Goal: Information Seeking & Learning: Find specific fact

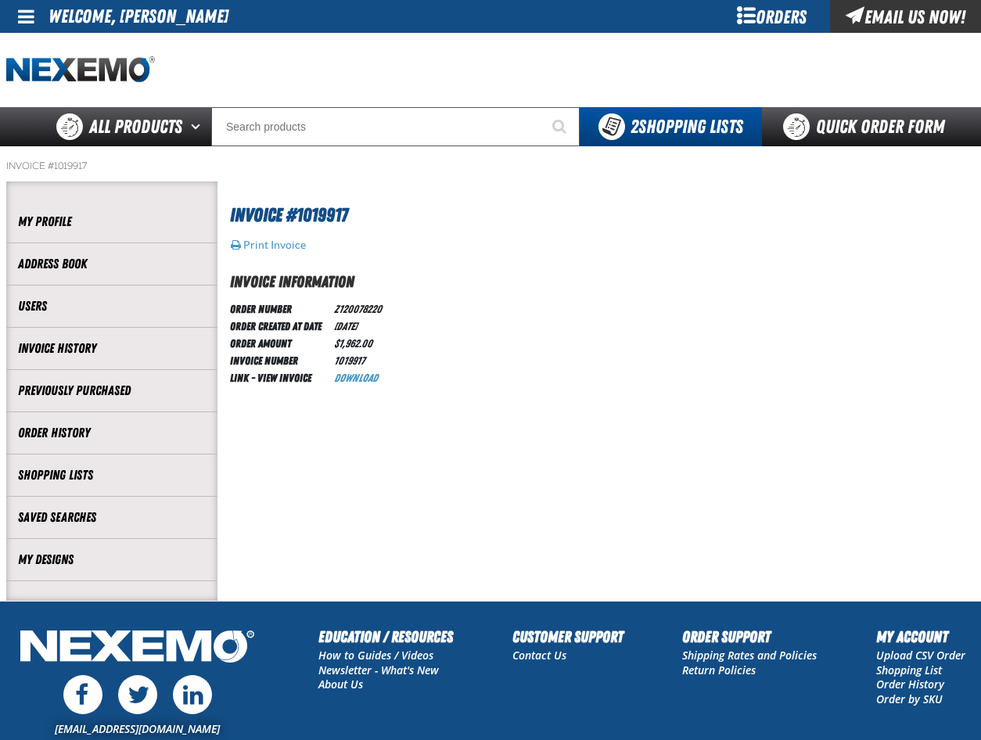
click at [897, 252] on section "Invoice #1019917 Print Invoice Invoice Information Order Number Z120078220 Orde…" at bounding box center [595, 390] width 757 height 418
click at [765, 16] on div "Orders" at bounding box center [770, 16] width 117 height 33
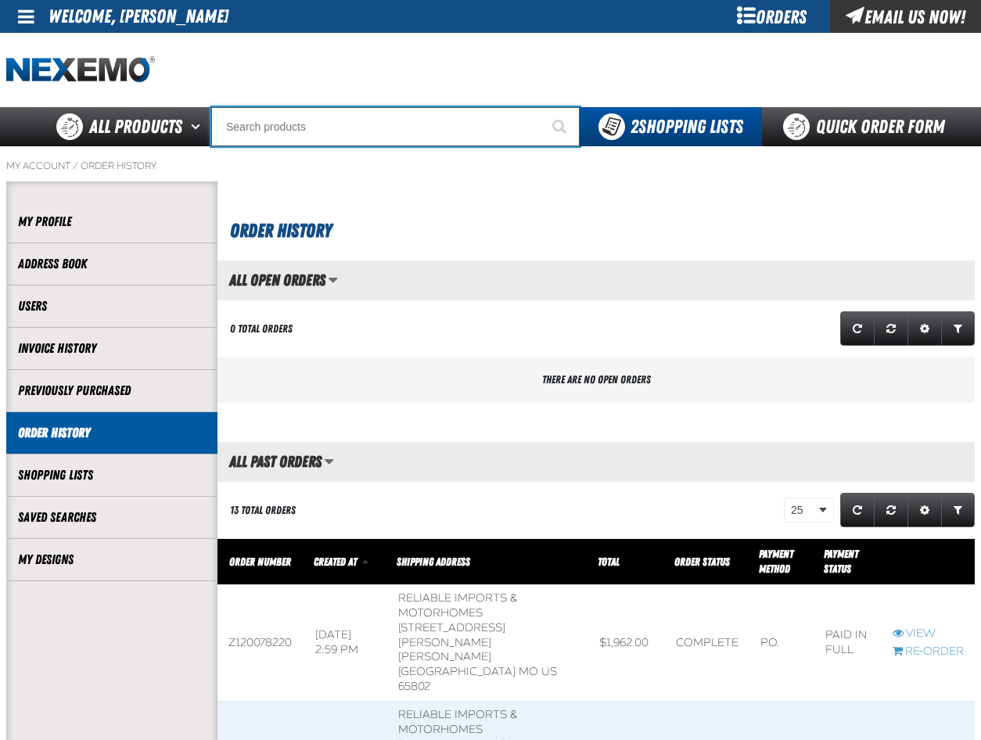
click at [252, 120] on input "Search" at bounding box center [395, 126] width 368 height 39
paste input "XPXRB3536-100 35%"
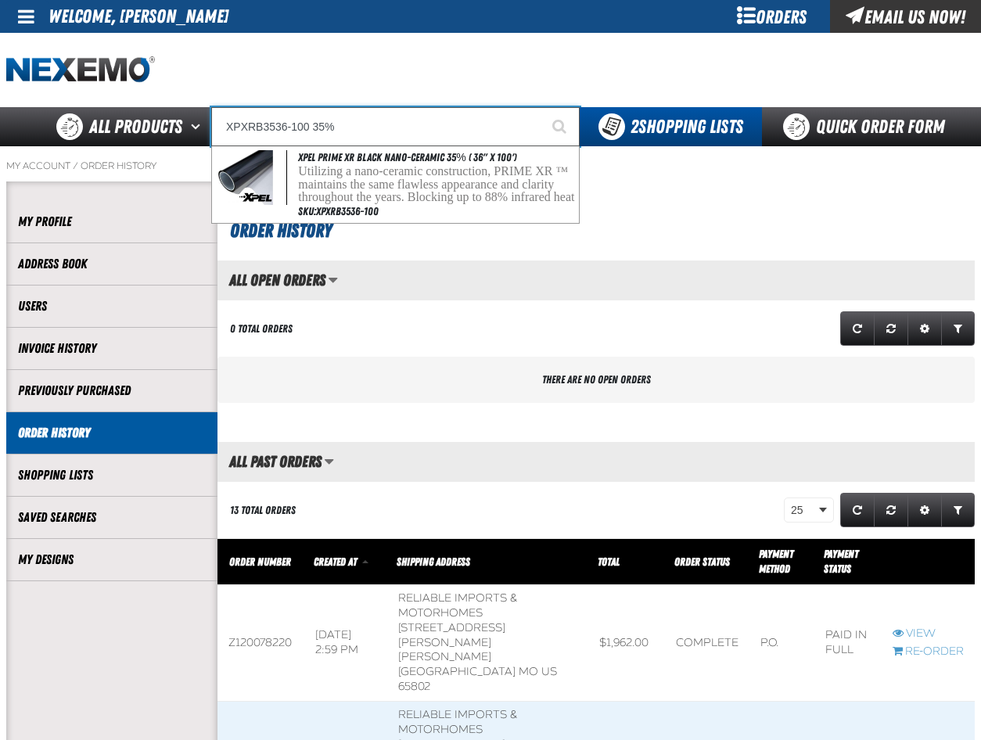
click at [359, 122] on input "XPXRB3536-100 35%" at bounding box center [395, 126] width 368 height 39
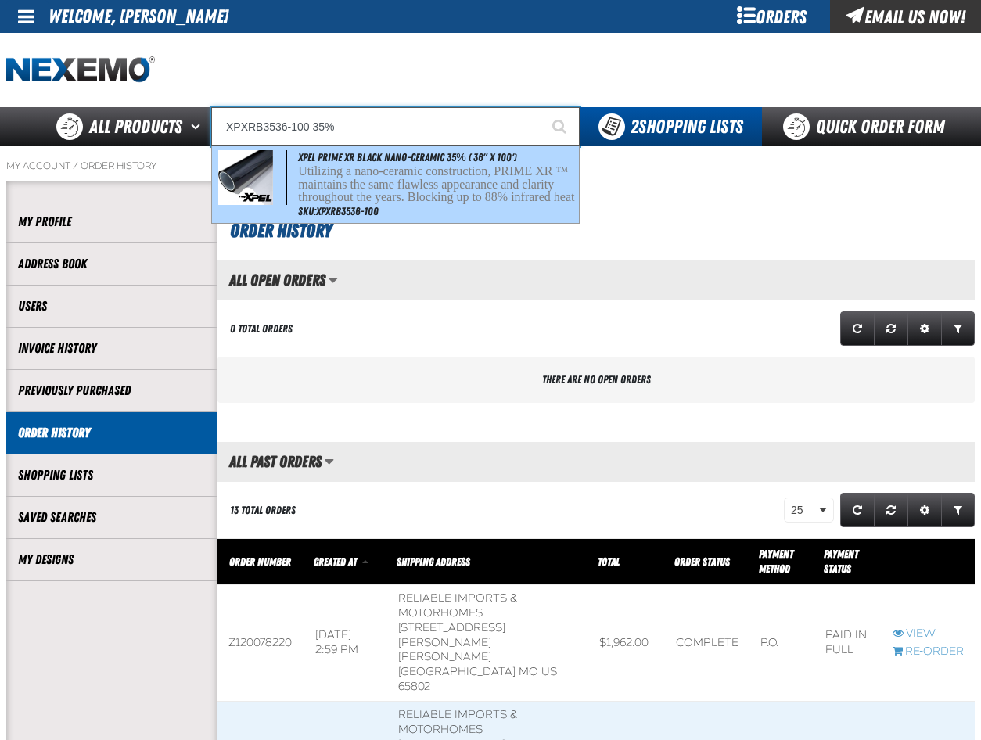
click at [368, 180] on p "Utilizing a nano-ceramic construction, PRIME XR ™ maintains the same flawless a…" at bounding box center [437, 204] width 278 height 79
type input "XPEL PRIME XR Black Nano-Ceramic 35% ( 36" x 100')"
